Goal: Task Accomplishment & Management: Use online tool/utility

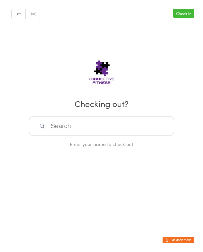
click at [99, 125] on input "search" at bounding box center [101, 126] width 145 height 20
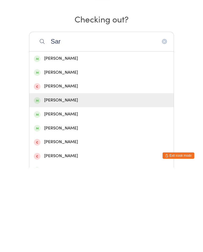
type input "Sar"
click at [75, 181] on div "[PERSON_NAME]" at bounding box center [101, 184] width 135 height 7
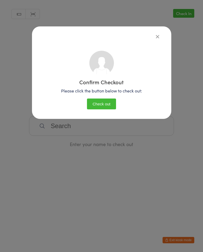
click at [103, 101] on button "Check out" at bounding box center [101, 104] width 29 height 11
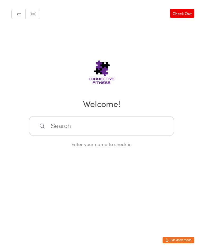
click at [142, 131] on input "search" at bounding box center [101, 126] width 145 height 20
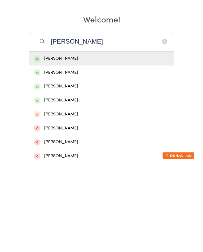
type input "[PERSON_NAME]"
click at [54, 167] on div "[PERSON_NAME]" at bounding box center [101, 170] width 135 height 7
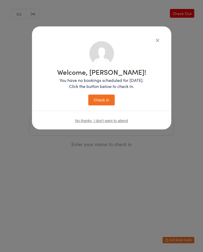
click at [103, 95] on button "Check in" at bounding box center [101, 100] width 26 height 11
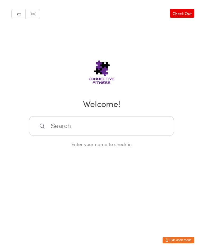
click at [77, 135] on input "search" at bounding box center [101, 126] width 145 height 20
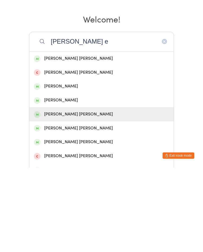
type input "[PERSON_NAME] e"
click at [73, 195] on div "[PERSON_NAME] [PERSON_NAME]" at bounding box center [101, 198] width 135 height 7
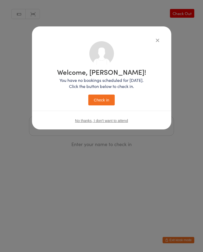
click at [99, 102] on button "Check in" at bounding box center [101, 100] width 26 height 11
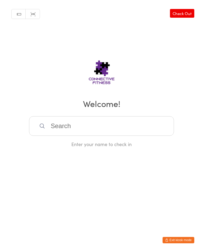
click at [117, 128] on input "search" at bounding box center [101, 126] width 145 height 20
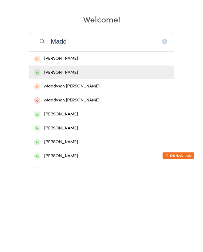
type input "Madd"
click at [88, 154] on div "[PERSON_NAME]" at bounding box center [101, 157] width 135 height 7
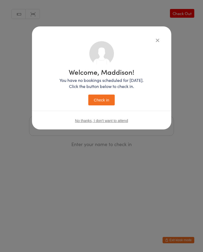
click at [107, 97] on button "Check in" at bounding box center [101, 100] width 26 height 11
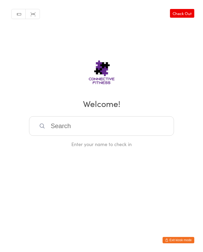
click at [88, 130] on input "search" at bounding box center [101, 126] width 145 height 20
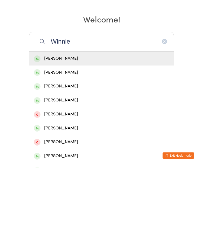
type input "Winnie"
click at [74, 140] on div "[PERSON_NAME]" at bounding box center [101, 143] width 135 height 7
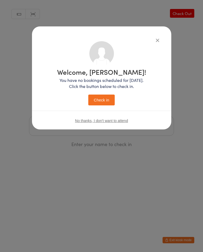
click at [102, 102] on button "Check in" at bounding box center [101, 100] width 26 height 11
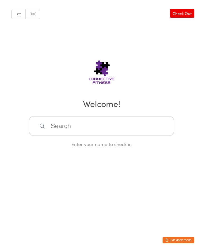
click at [56, 129] on input "search" at bounding box center [101, 126] width 145 height 20
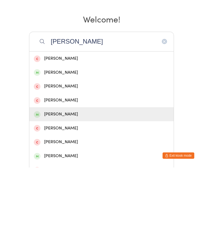
type input "[PERSON_NAME]"
click at [39, 196] on span at bounding box center [37, 199] width 7 height 7
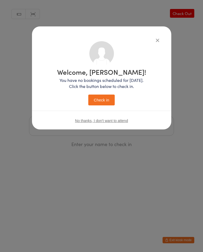
click at [103, 105] on button "Check in" at bounding box center [101, 100] width 26 height 11
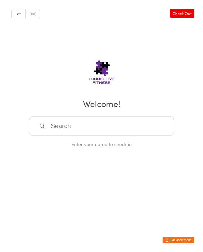
click at [57, 132] on input "search" at bounding box center [101, 126] width 145 height 20
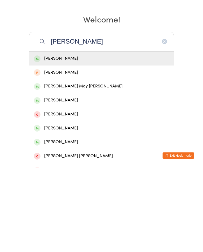
type input "[PERSON_NAME]"
click at [66, 136] on div "[PERSON_NAME]" at bounding box center [101, 143] width 144 height 14
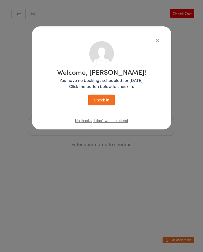
click at [101, 99] on button "Check in" at bounding box center [101, 100] width 26 height 11
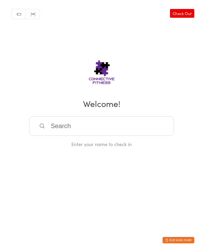
click at [105, 128] on input "search" at bounding box center [101, 126] width 145 height 20
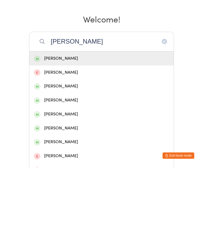
type input "[PERSON_NAME]"
click at [74, 140] on div "[PERSON_NAME]" at bounding box center [101, 143] width 135 height 7
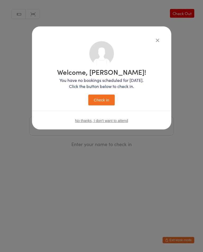
click at [102, 100] on button "Check in" at bounding box center [101, 100] width 26 height 11
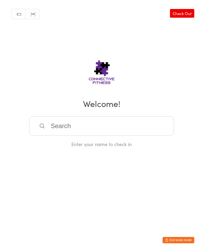
click at [68, 131] on input "search" at bounding box center [101, 126] width 145 height 20
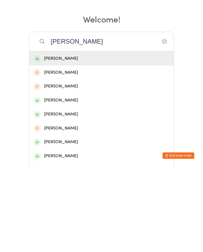
type input "[PERSON_NAME]"
click at [58, 140] on div "[PERSON_NAME]" at bounding box center [101, 143] width 135 height 7
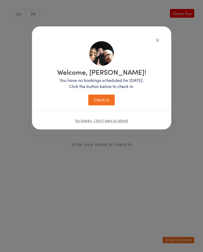
click at [101, 100] on button "Check in" at bounding box center [101, 100] width 26 height 11
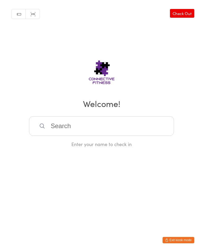
click at [75, 126] on input "search" at bounding box center [101, 126] width 145 height 20
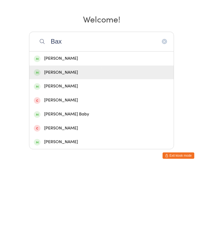
type input "Bax"
click at [72, 154] on div "[PERSON_NAME]" at bounding box center [101, 157] width 135 height 7
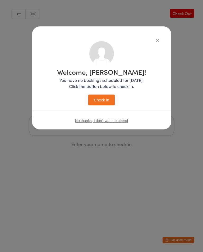
click at [103, 104] on button "Check in" at bounding box center [101, 100] width 26 height 11
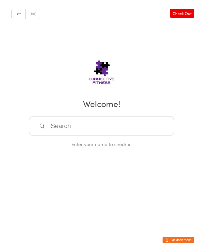
click at [182, 15] on link "Check Out" at bounding box center [182, 13] width 24 height 9
click at [97, 124] on input "search" at bounding box center [101, 126] width 145 height 20
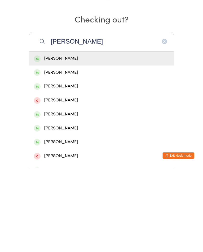
type input "[PERSON_NAME]"
click at [71, 140] on div "[PERSON_NAME]" at bounding box center [101, 143] width 135 height 7
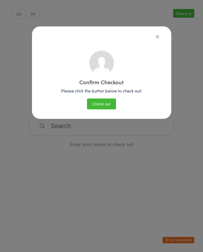
click at [97, 99] on button "Check out" at bounding box center [101, 104] width 29 height 11
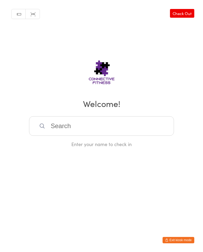
click at [71, 126] on input "search" at bounding box center [101, 126] width 145 height 20
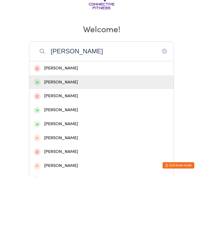
type input "[PERSON_NAME]"
click at [67, 154] on div "[PERSON_NAME]" at bounding box center [101, 157] width 135 height 7
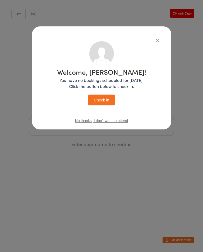
click at [103, 100] on button "Check in" at bounding box center [101, 100] width 26 height 11
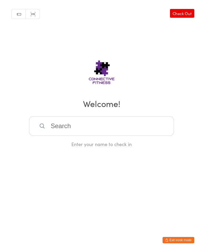
click at [154, 130] on input "search" at bounding box center [101, 126] width 145 height 20
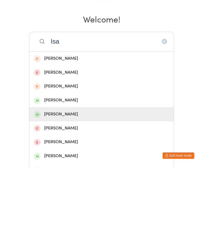
type input "Isa"
click at [83, 195] on div "[PERSON_NAME]" at bounding box center [101, 198] width 135 height 7
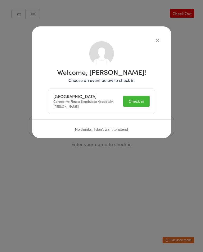
click at [137, 111] on div "Recovery Centre Connective Fitness Nambucca Heads with [PERSON_NAME] Check in" at bounding box center [101, 101] width 106 height 25
click at [141, 104] on button "Check in" at bounding box center [136, 101] width 26 height 11
